Goal: Check status: Check status

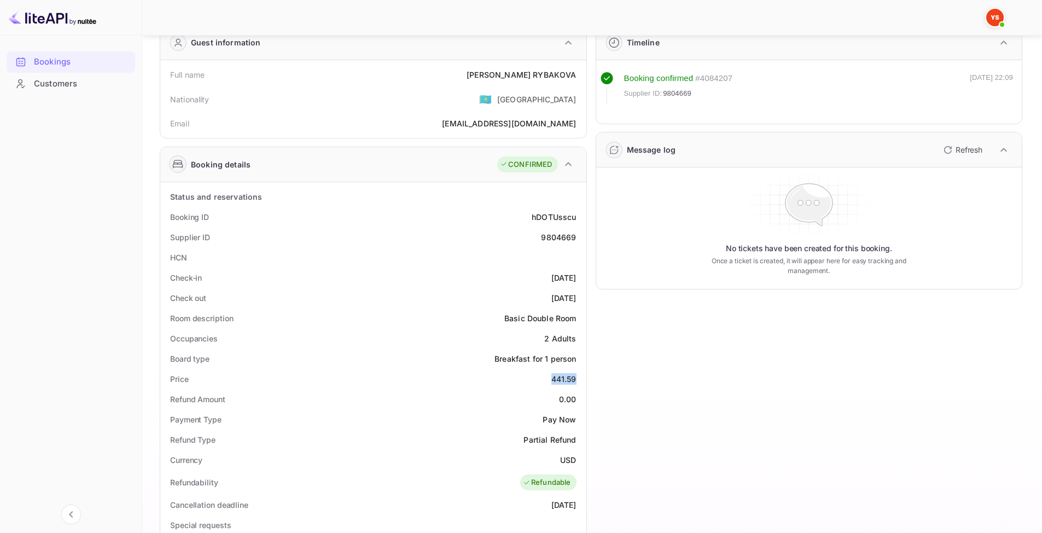
click at [34, 13] on img at bounding box center [53, 18] width 88 height 18
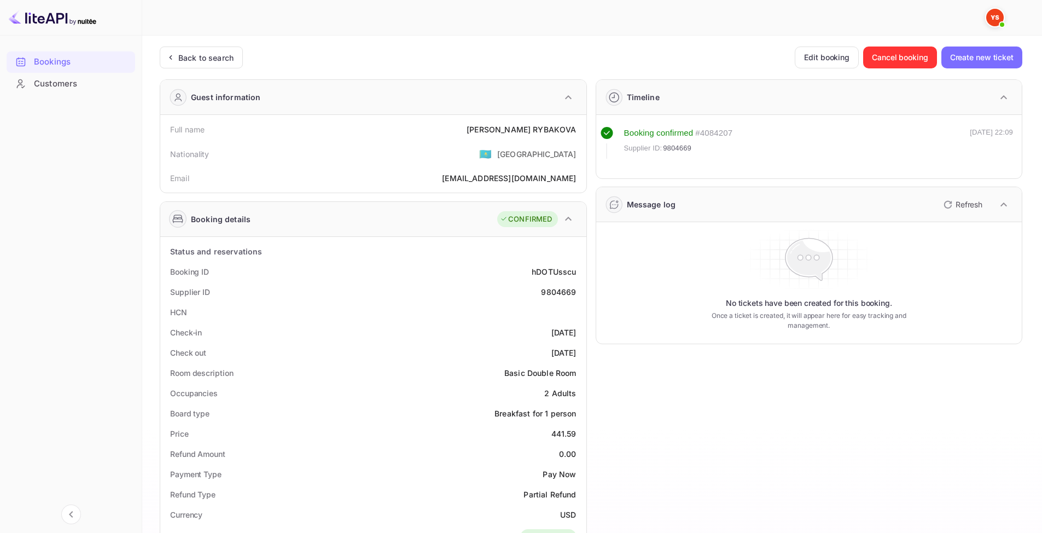
click at [40, 68] on div "Bookings" at bounding box center [82, 62] width 96 height 13
click at [46, 86] on div "Customers" at bounding box center [82, 84] width 96 height 13
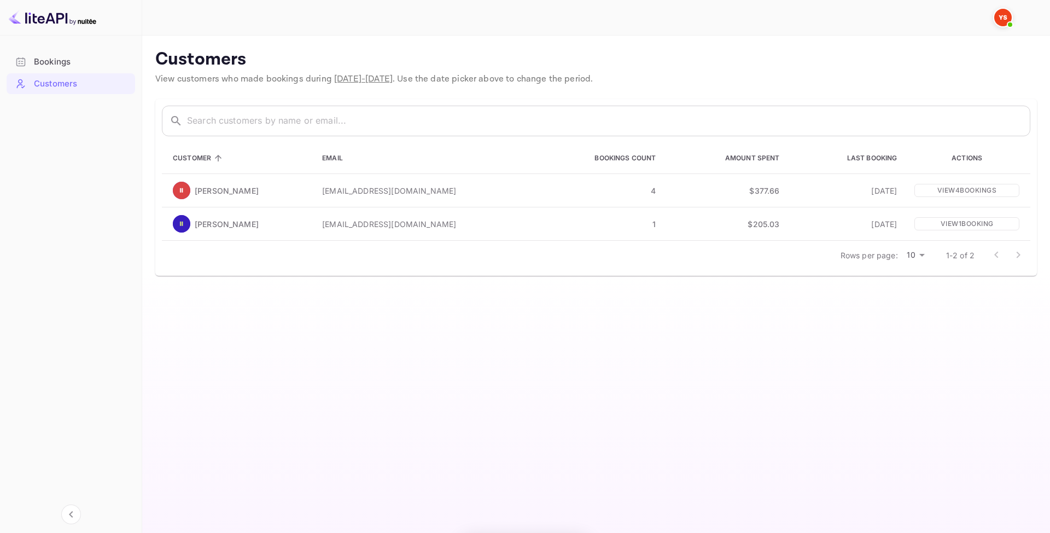
click at [48, 51] on li "Bookings" at bounding box center [71, 62] width 129 height 22
click at [48, 56] on div "Bookings" at bounding box center [82, 62] width 96 height 13
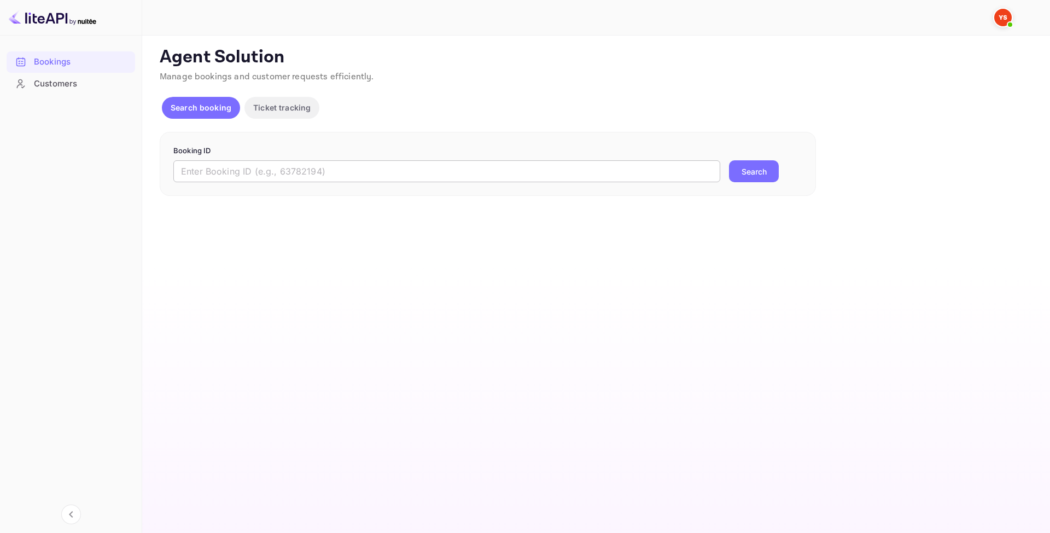
click at [257, 176] on input "text" at bounding box center [446, 171] width 547 height 22
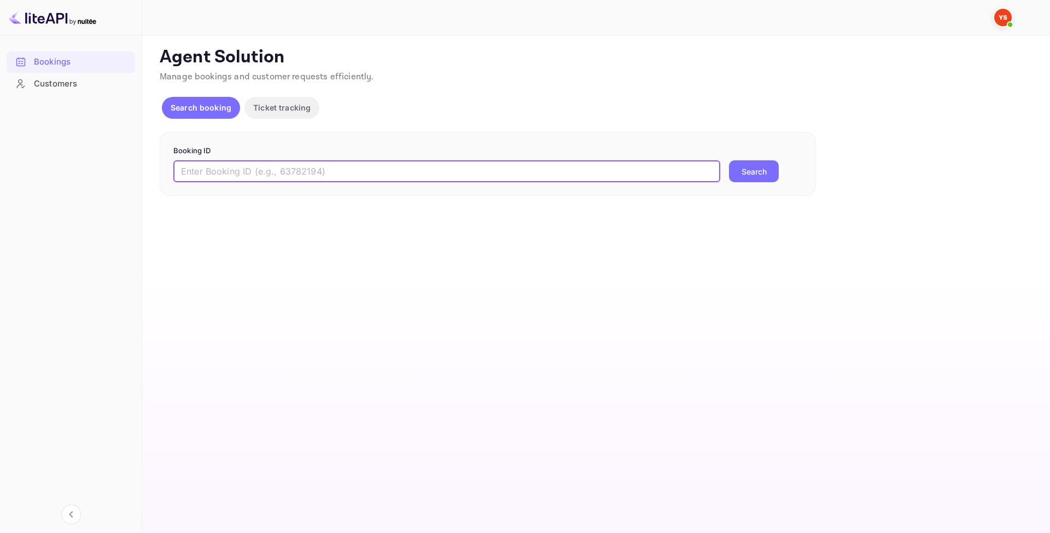
paste input "9806572"
type input "9806572"
click at [750, 178] on button "Search" at bounding box center [754, 171] width 50 height 22
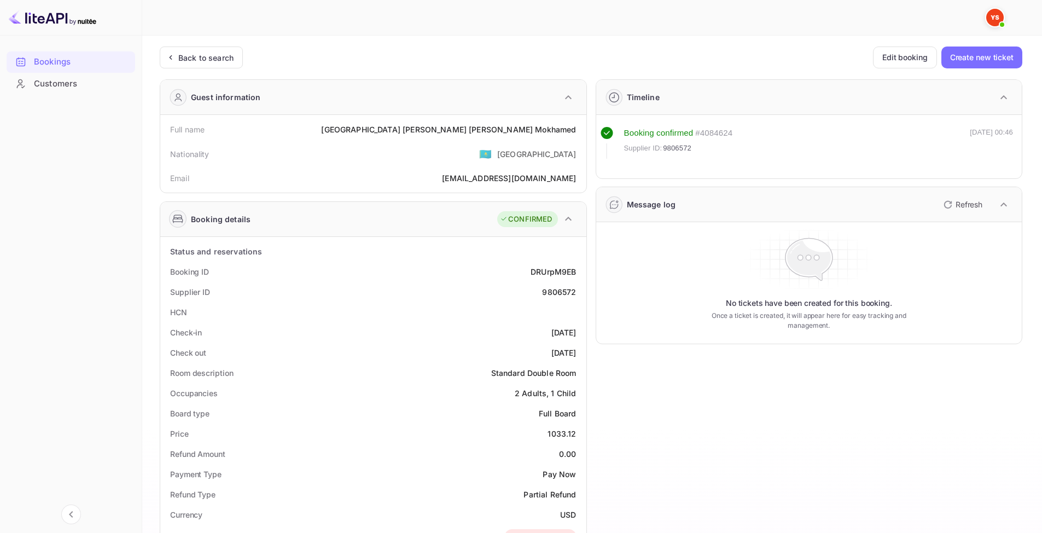
click at [576, 207] on div "CONFIRMED" at bounding box center [537, 219] width 80 height 27
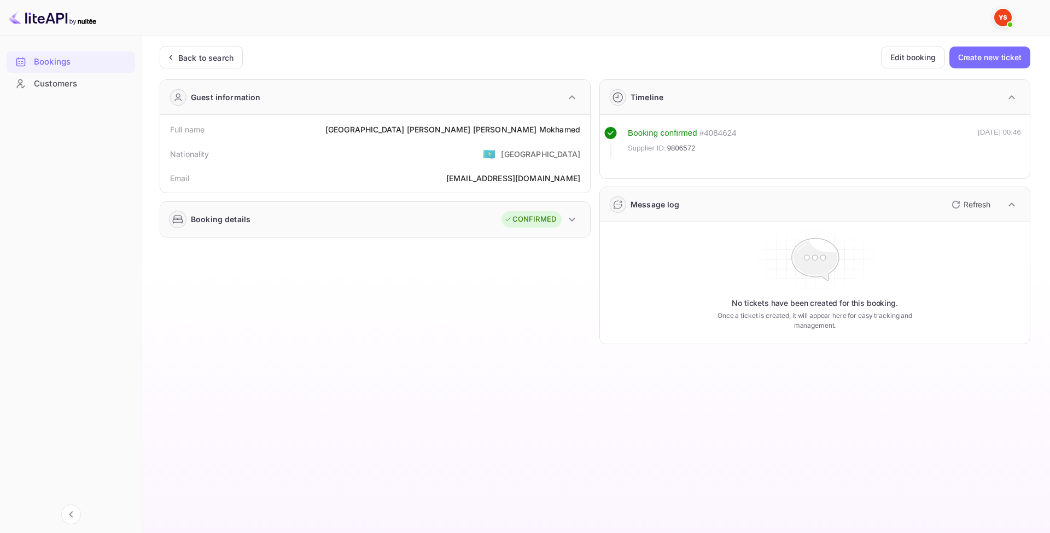
click at [573, 209] on div "CONFIRMED" at bounding box center [542, 219] width 80 height 27
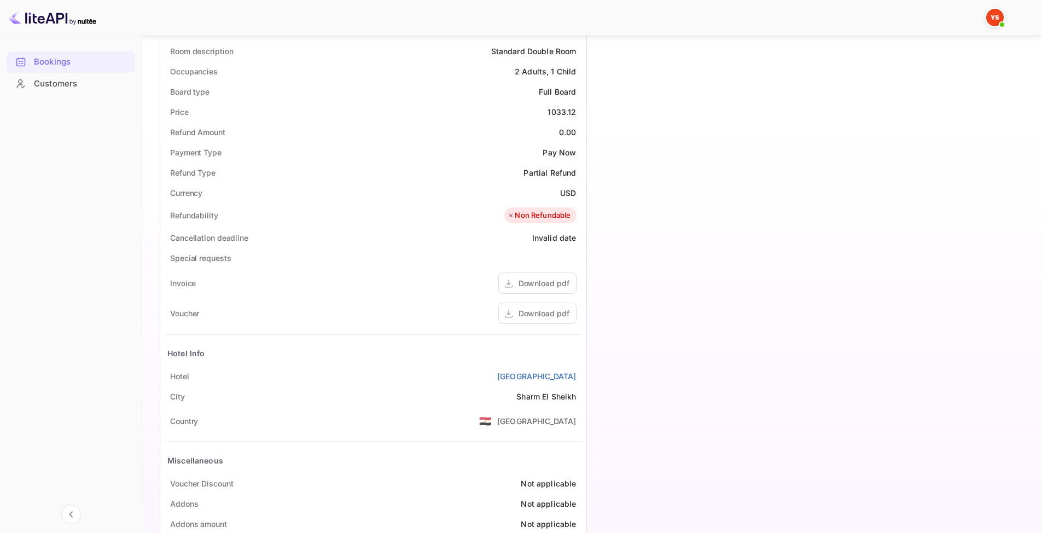
scroll to position [328, 0]
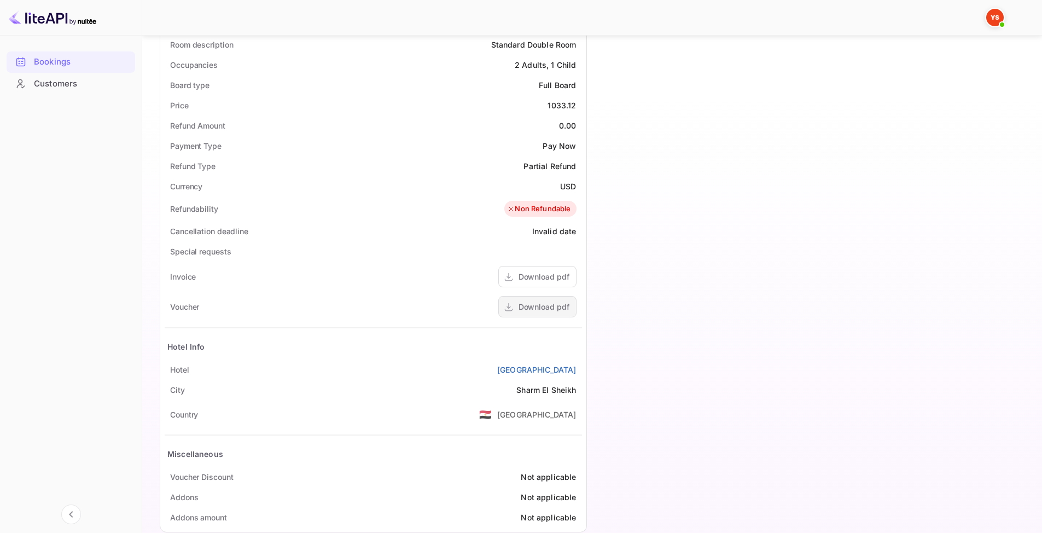
click at [529, 312] on div "Download pdf" at bounding box center [543, 306] width 51 height 11
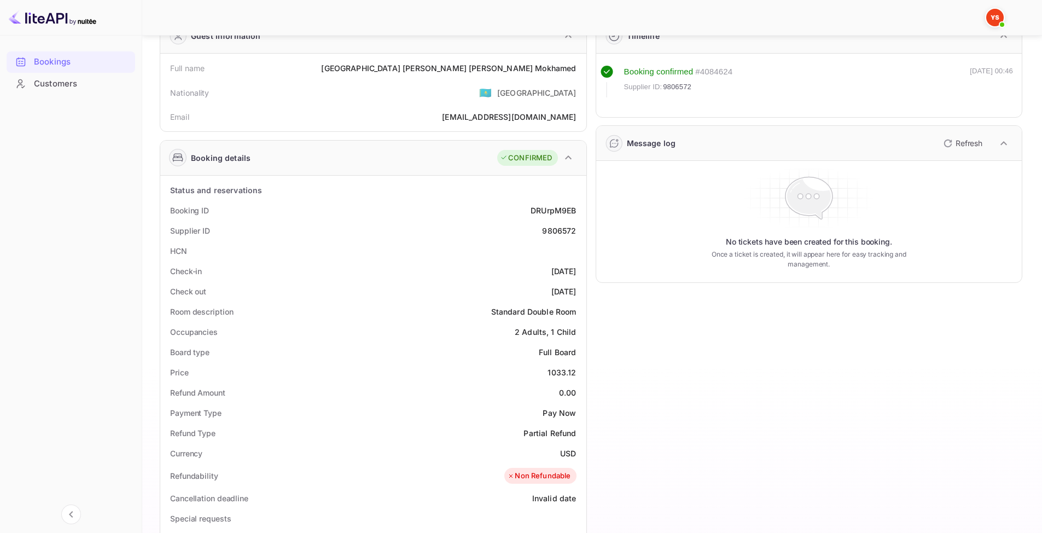
scroll to position [0, 0]
